Goal: Task Accomplishment & Management: Complete application form

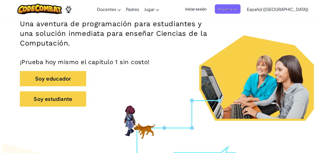
scroll to position [81, 0]
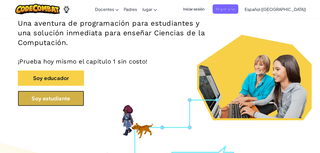
click at [79, 105] on button "Soy estudiante" at bounding box center [51, 98] width 66 height 15
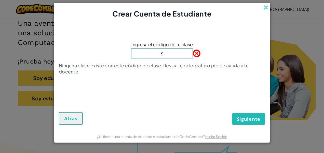
type input "SwordForkThink"
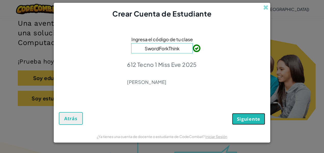
click at [235, 118] on button "Siguiente" at bounding box center [248, 119] width 33 height 12
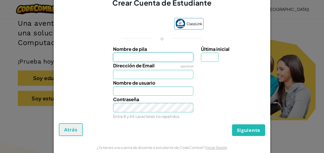
click at [173, 60] on input "Nombre de pila" at bounding box center [153, 57] width 80 height 9
type input "[PERSON_NAME]"
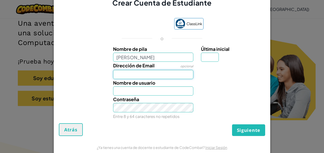
type input "[EMAIL_ADDRESS][DOMAIN_NAME]"
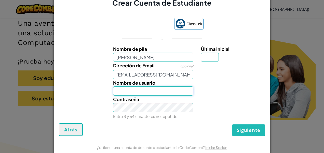
type input "[PERSON_NAME]"
